Goal: Task Accomplishment & Management: Complete application form

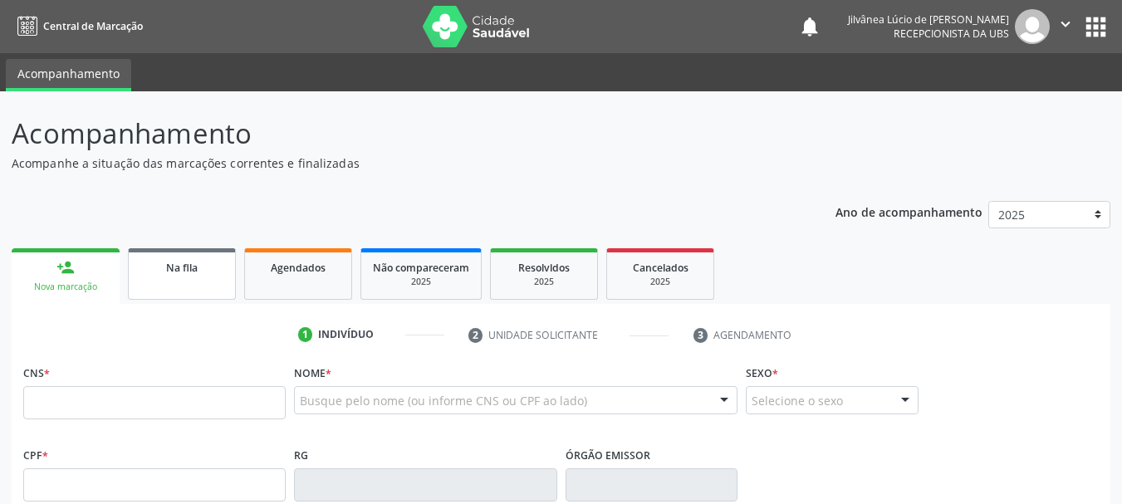
click at [181, 285] on link "Na fila" at bounding box center [182, 273] width 108 height 51
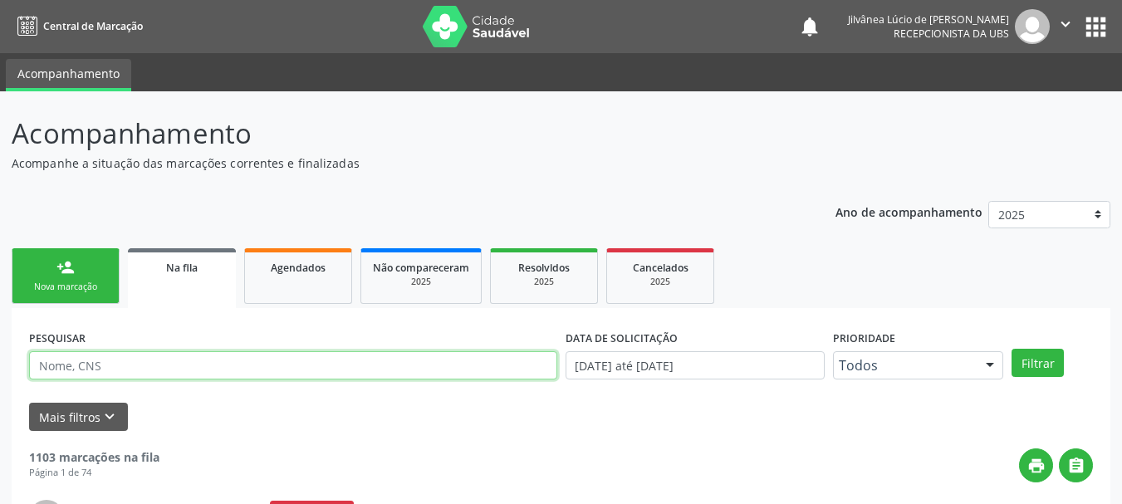
click at [225, 368] on input "text" at bounding box center [293, 365] width 528 height 28
paste input "[PERSON_NAME]"
click at [1011, 349] on button "Filtrar" at bounding box center [1037, 363] width 52 height 28
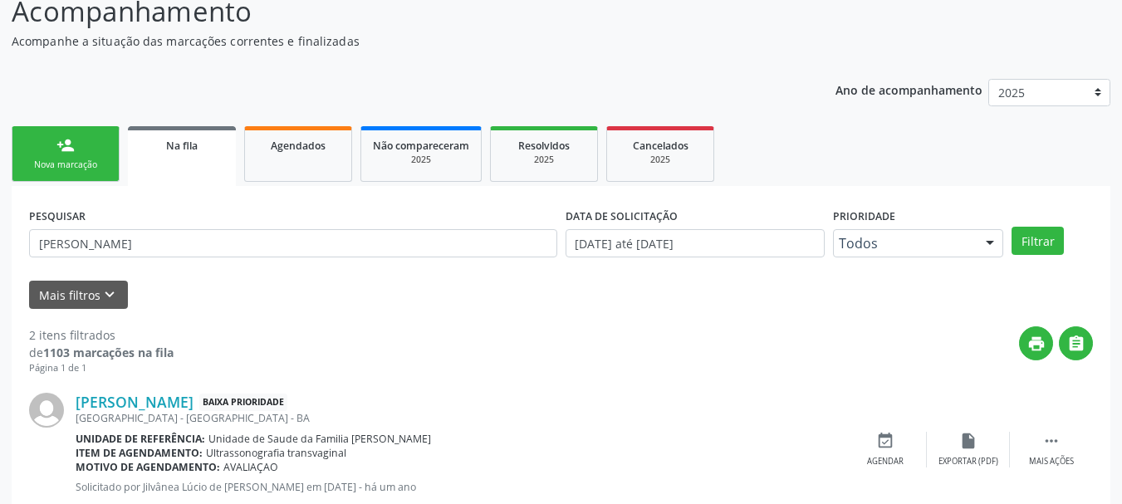
scroll to position [249, 0]
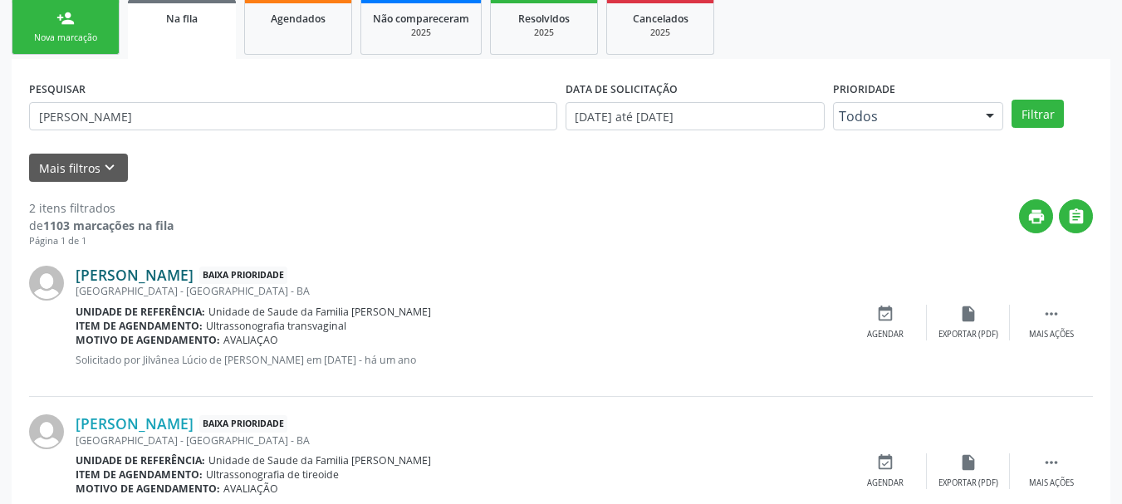
click at [127, 282] on link "[PERSON_NAME]" at bounding box center [135, 275] width 118 height 18
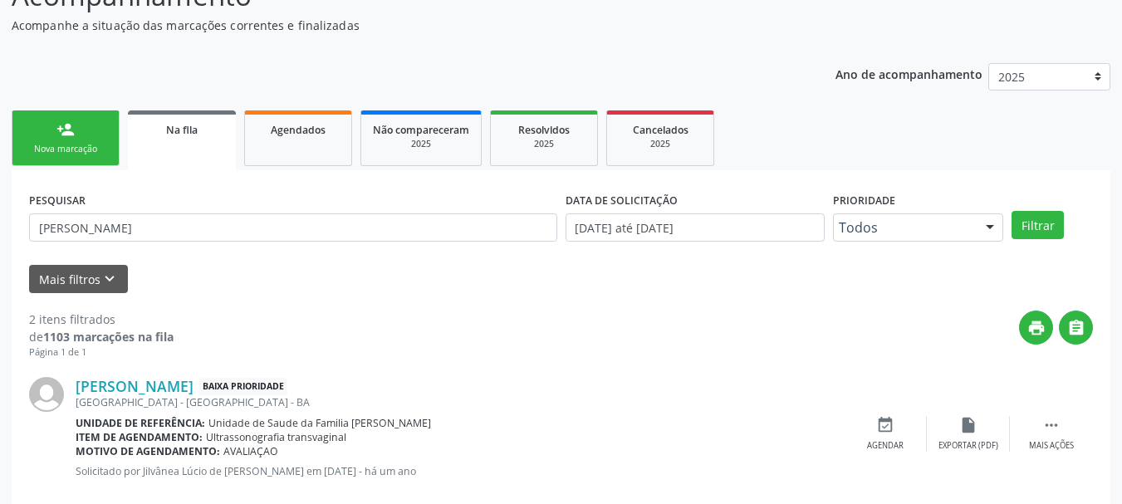
scroll to position [0, 0]
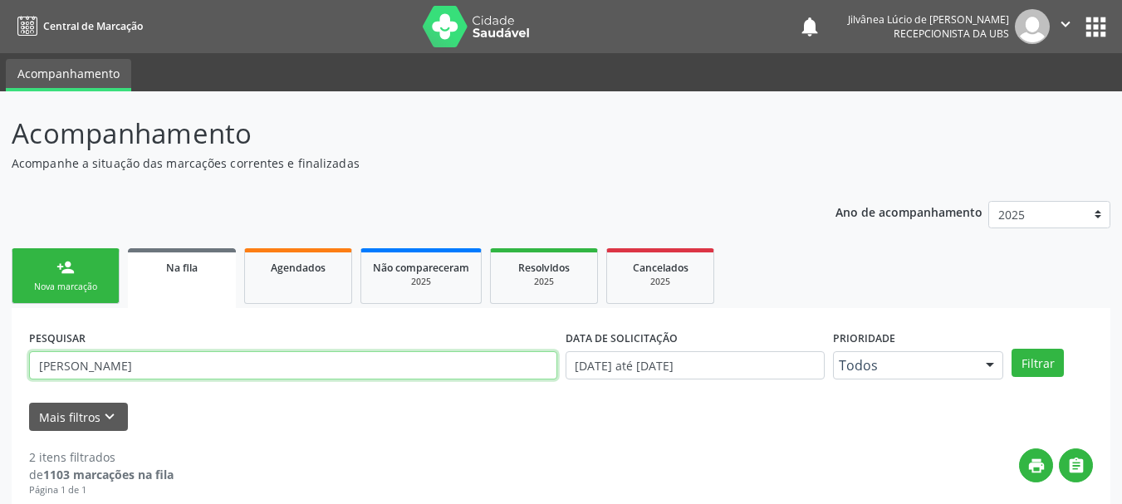
drag, startPoint x: 237, startPoint y: 374, endPoint x: 0, endPoint y: 407, distance: 239.6
click at [0, 407] on div "Acompanhamento Acompanhe a situação das marcações correntes e finalizadas Relat…" at bounding box center [561, 456] width 1122 height 731
paste input "BERNADETE [PERSON_NAME]"
click at [1011, 349] on button "Filtrar" at bounding box center [1037, 363] width 52 height 28
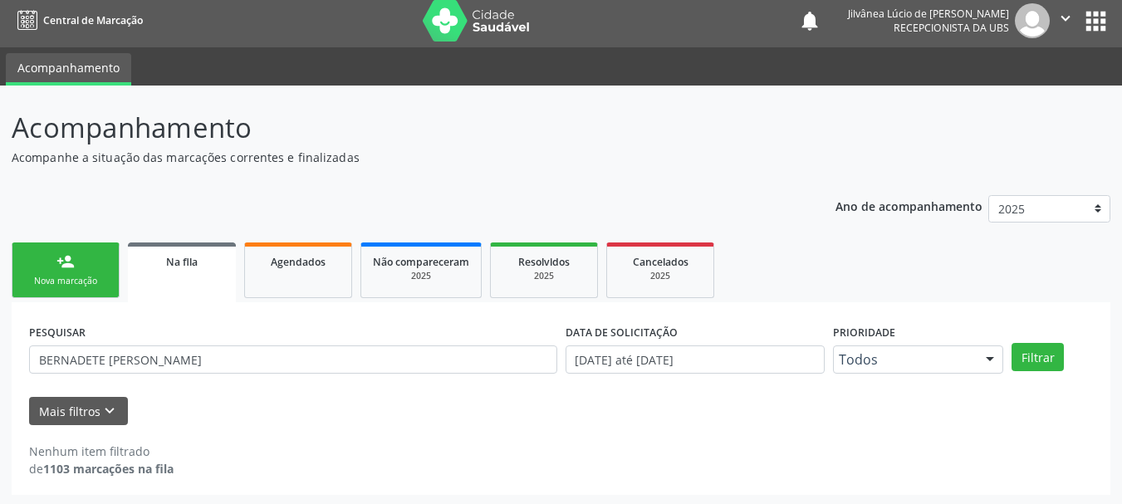
scroll to position [8, 0]
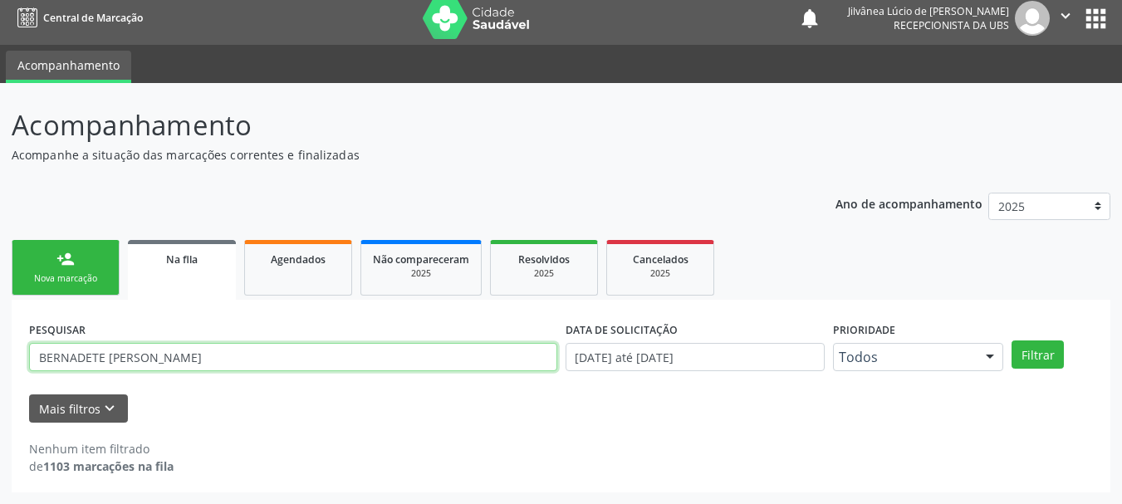
drag, startPoint x: 241, startPoint y: 359, endPoint x: 0, endPoint y: 408, distance: 245.7
click at [0, 408] on div "Acompanhamento Acompanhe a situação das marcações correntes e finalizadas Relat…" at bounding box center [561, 293] width 1122 height 421
paste input "[PERSON_NAME] Sampaio"
type input "[PERSON_NAME] Sampaio"
click at [1011, 340] on button "Filtrar" at bounding box center [1037, 354] width 52 height 28
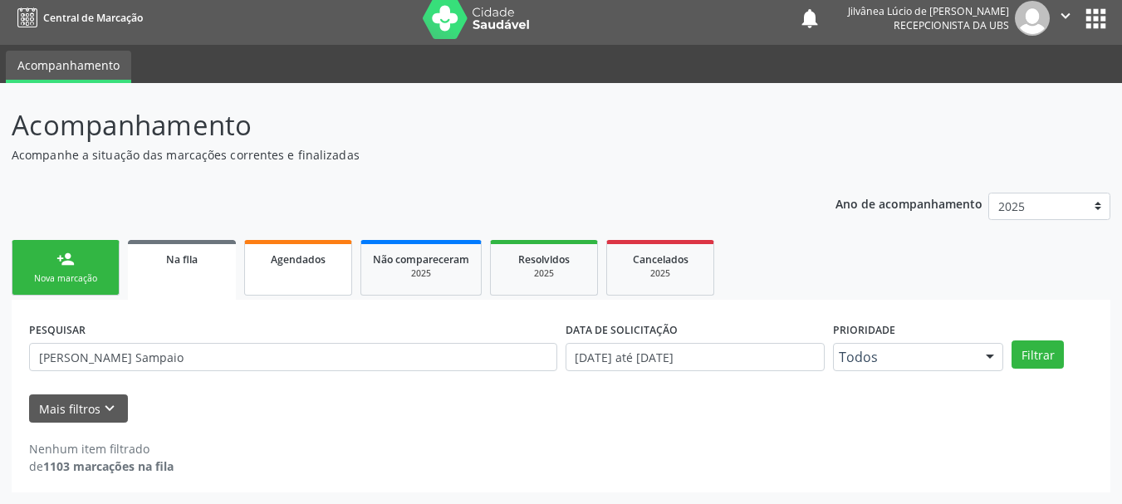
click at [297, 267] on link "Agendados" at bounding box center [298, 268] width 108 height 56
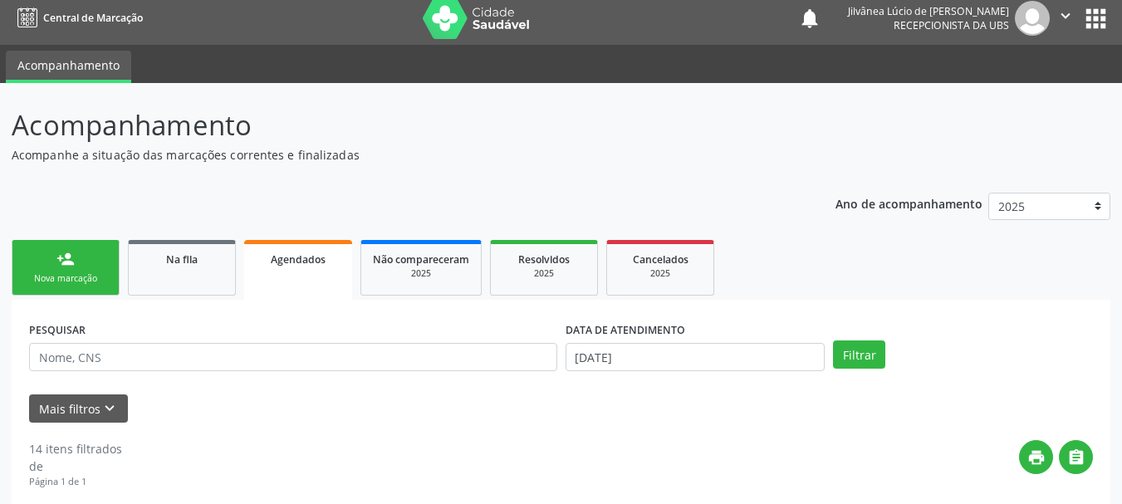
click at [78, 264] on link "person_add Nova marcação" at bounding box center [66, 268] width 108 height 56
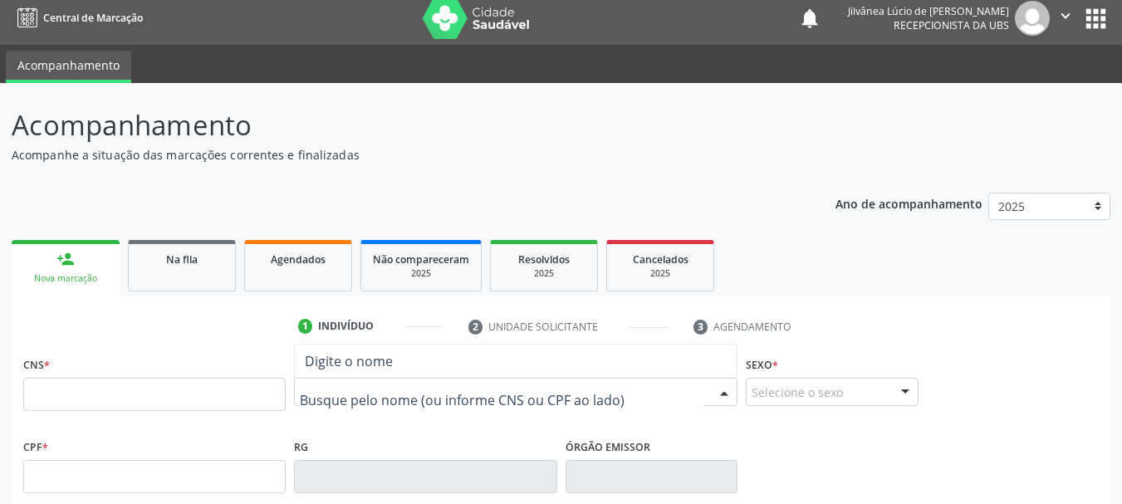
paste input "[PERSON_NAME] Sampaio"
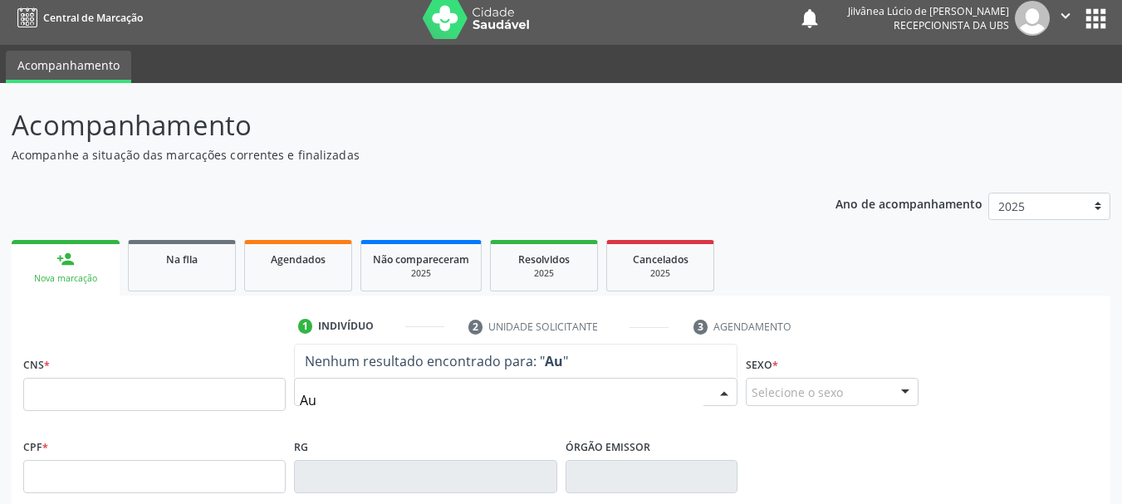
type input "A"
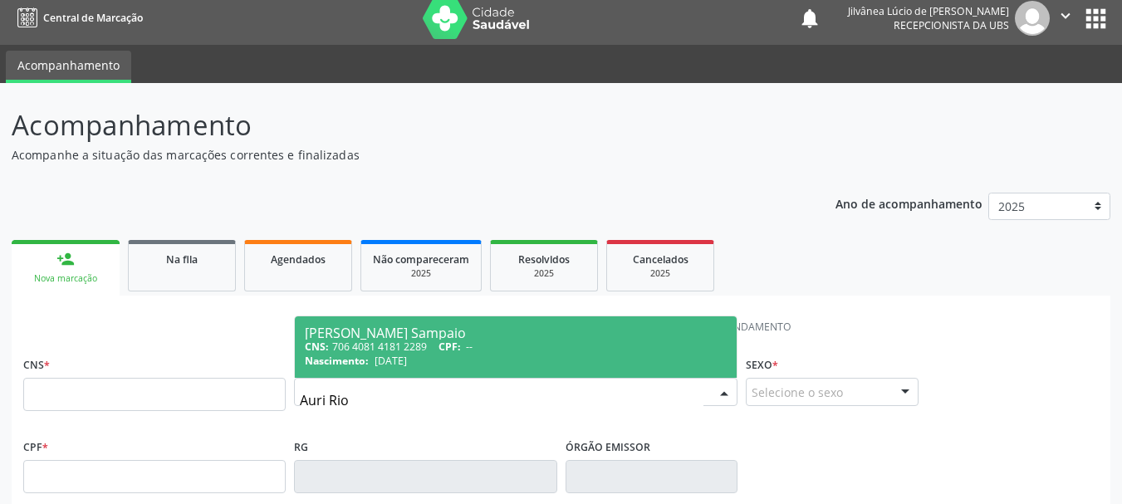
type input "[PERSON_NAME]"
click at [441, 358] on div "Nascimento: [DATE]" at bounding box center [516, 361] width 422 height 14
type input "706 4081 4181 2289"
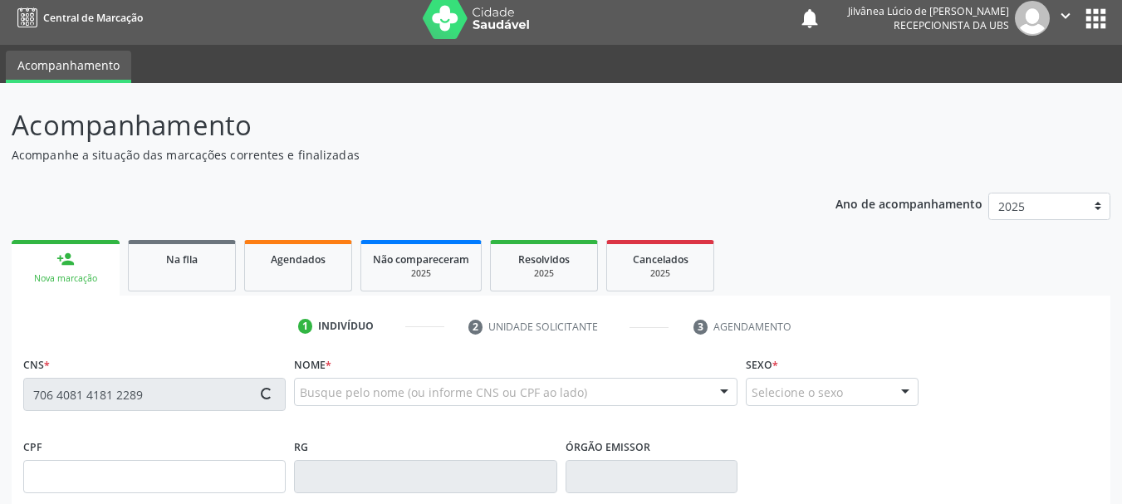
type input "134926595"
type input "[DATE]"
type input "[PERSON_NAME]"
type input "[PHONE_NUMBER]"
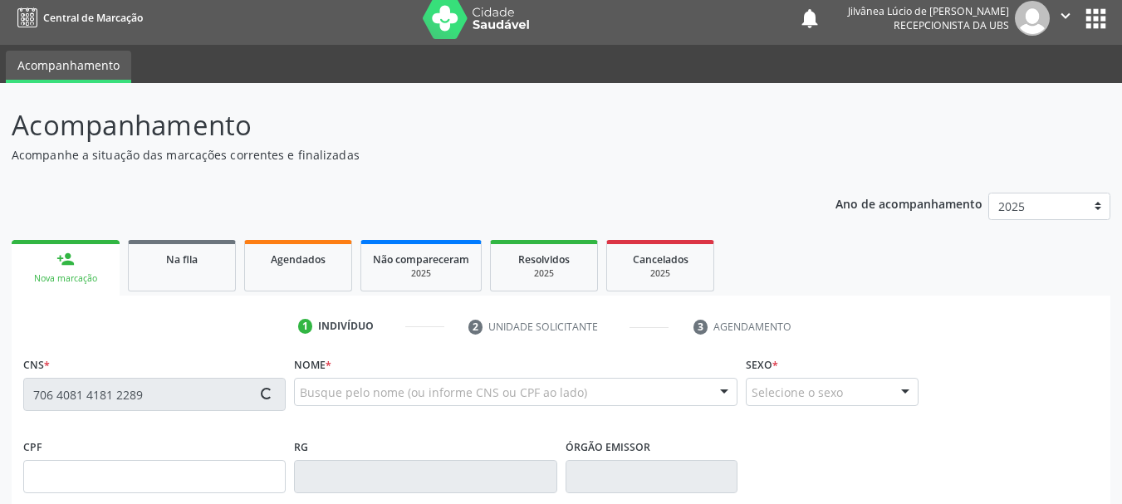
type input "S/N"
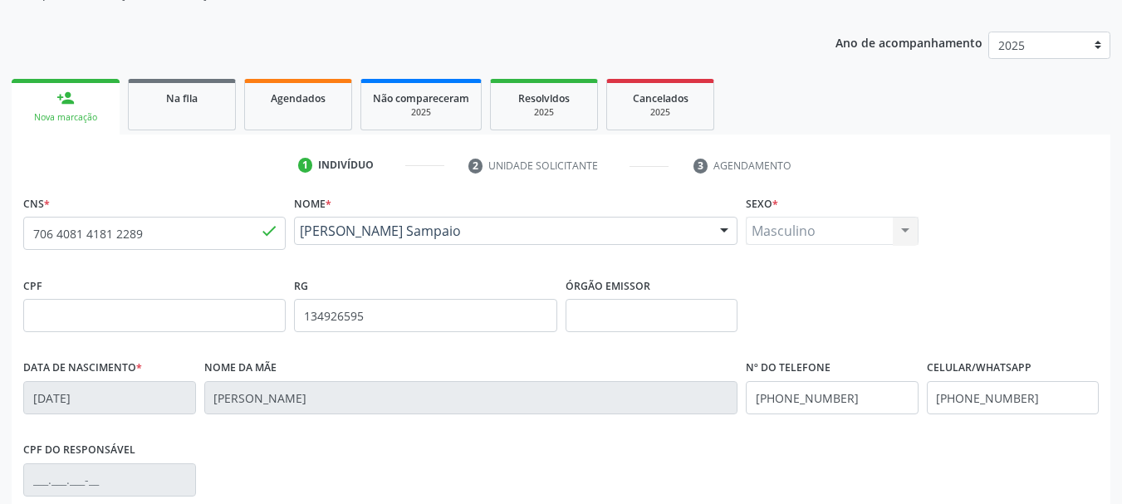
scroll to position [0, 0]
